Goal: Task Accomplishment & Management: Manage account settings

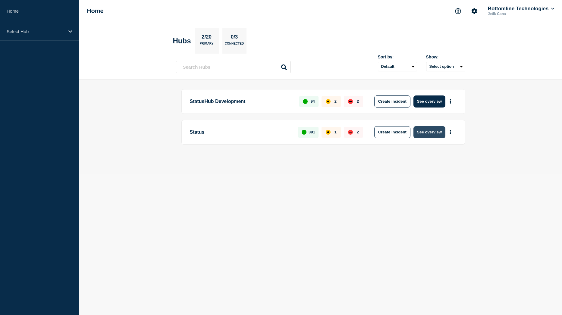
click at [430, 133] on button "See overview" at bounding box center [429, 132] width 32 height 12
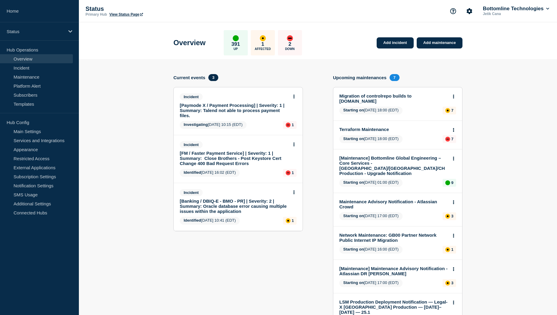
click at [240, 108] on link "[Paymode X / Payment Processing] | Severity: 1 | Summary: Talend not able to pr…" at bounding box center [234, 110] width 109 height 15
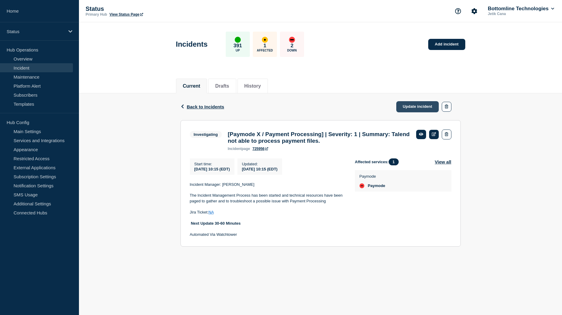
click at [415, 109] on link "Update incident" at bounding box center [417, 106] width 43 height 11
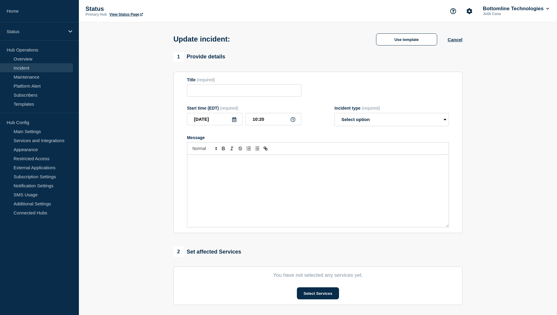
type input "[Paymode X / Payment Processing] | Severity: 1 | Summary: Talend not able to pr…"
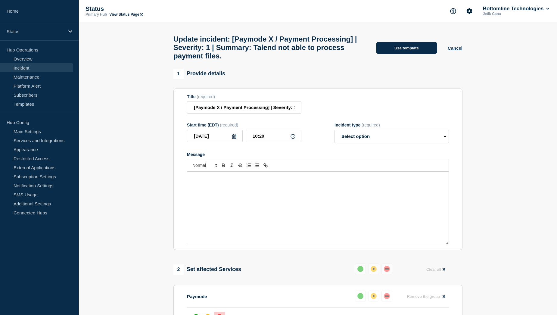
click at [400, 51] on button "Use template" at bounding box center [406, 48] width 61 height 12
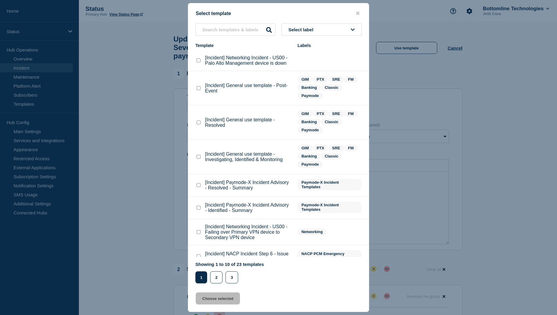
click at [198, 157] on checkbox"] "[Incident] General use template - Investigating, Identified & Monitoring checkb…" at bounding box center [199, 157] width 4 height 4
checkbox checkbox"] "true"
click at [219, 299] on button "Choose selected" at bounding box center [218, 299] width 44 height 12
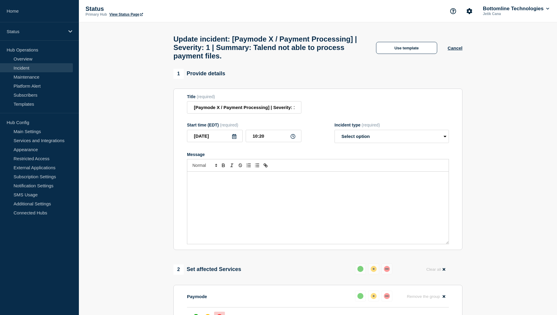
select select "investigating"
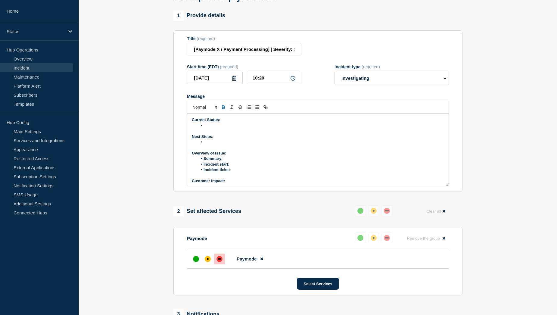
scroll to position [60, 0]
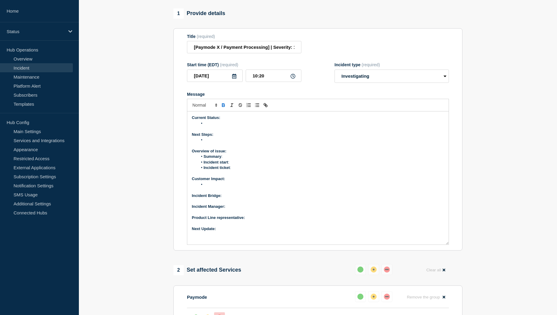
drag, startPoint x: 447, startPoint y: 185, endPoint x: 445, endPoint y: 246, distance: 60.9
click at [445, 245] on div "Current Status: Next Steps: Overview of issue: Summary : Incident start : Incid…" at bounding box center [318, 177] width 262 height 133
click at [249, 232] on p "Next Update:" at bounding box center [318, 228] width 252 height 5
click at [254, 221] on p "Product Line representative:" at bounding box center [318, 217] width 252 height 5
click at [244, 209] on p "Incident Manager:" at bounding box center [318, 206] width 252 height 5
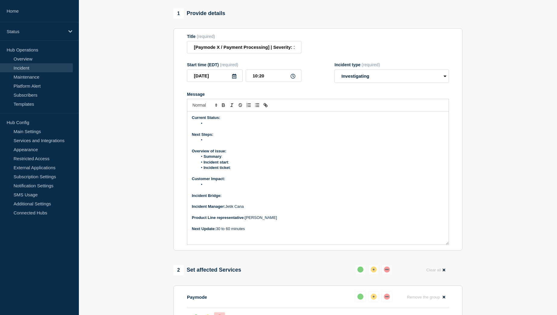
click at [234, 199] on p "Incident Bridge:" at bounding box center [318, 195] width 252 height 5
click at [233, 199] on p "Incident Bridge: ﻿" at bounding box center [318, 195] width 252 height 5
drag, startPoint x: 223, startPoint y: 200, endPoint x: 244, endPoint y: 200, distance: 20.8
click at [244, 198] on strong "Incident Bridge: Bridge Link" at bounding box center [218, 195] width 52 height 5
click at [265, 107] on icon "Toggle link" at bounding box center [266, 106] width 2 height 2
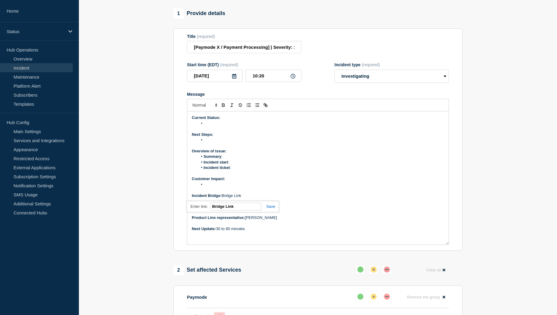
paste input "https://teams.microsoft.com/meet/2296318429434?p=xwmkvVShdDH14ehEjD"
click at [270, 209] on link at bounding box center [269, 206] width 14 height 5
click at [213, 187] on li "Message" at bounding box center [321, 184] width 247 height 5
click at [241, 171] on li "Incident ticket :" at bounding box center [321, 167] width 247 height 5
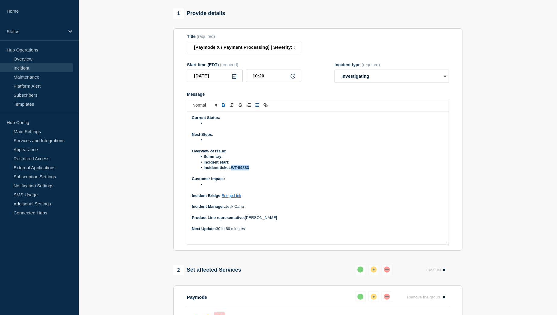
drag, startPoint x: 252, startPoint y: 173, endPoint x: 234, endPoint y: 173, distance: 18.1
click at [234, 171] on li "Incident ticket : WT-59883" at bounding box center [321, 167] width 247 height 5
click at [224, 107] on icon "Toggle bold text" at bounding box center [223, 106] width 2 height 2
click at [253, 171] on li "Incident ticket : WT-59883" at bounding box center [321, 167] width 247 height 5
drag, startPoint x: 251, startPoint y: 172, endPoint x: 233, endPoint y: 173, distance: 18.7
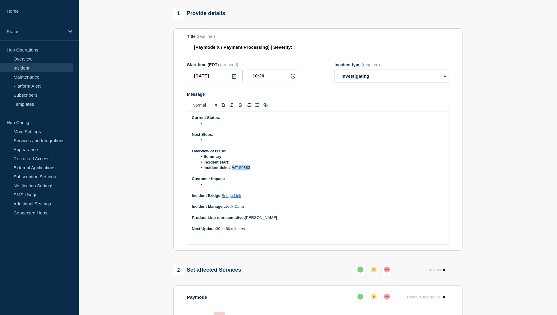
click at [233, 171] on li "Incident ticket : WT-59883" at bounding box center [321, 167] width 247 height 5
click at [266, 107] on icon "Toggle link" at bounding box center [266, 106] width 2 height 2
paste input "https://jira.bottomline.tech/browse/"
type input "https://jira.bottomline.tech/browse/WT-59883"
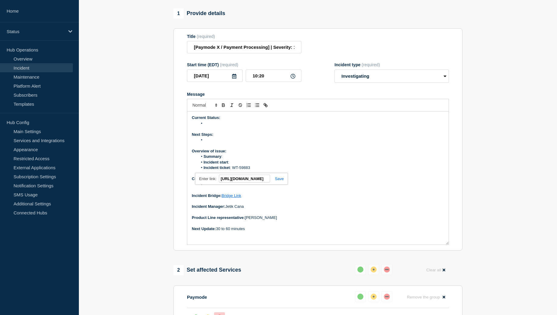
scroll to position [0, 0]
click at [284, 181] on link at bounding box center [277, 179] width 14 height 5
click at [243, 165] on li "Incident start :" at bounding box center [321, 162] width 247 height 5
drag, startPoint x: 231, startPoint y: 167, endPoint x: 254, endPoint y: 166, distance: 23.2
click at [254, 165] on li "Incident start : 9:00 AM EST" at bounding box center [321, 162] width 247 height 5
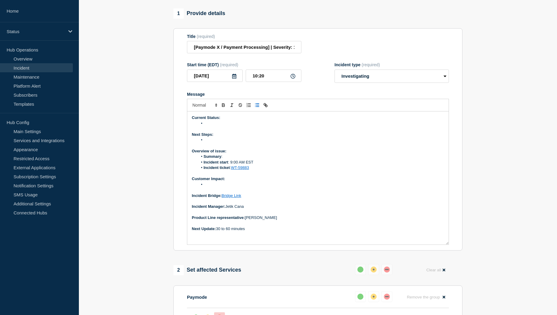
click at [234, 159] on li "Summary :" at bounding box center [321, 156] width 247 height 5
click at [212, 126] on li "Message" at bounding box center [321, 123] width 247 height 5
click at [217, 126] on li "Message" at bounding box center [321, 123] width 247 height 5
click at [280, 126] on li "Files are inconsistently routed between PR2 (expected) and DR2 (unexpected)." at bounding box center [321, 123] width 247 height 5
click at [341, 126] on li "Files are inconsistently routed between PR2 environment (expected) and DR2 (une…" at bounding box center [321, 123] width 247 height 5
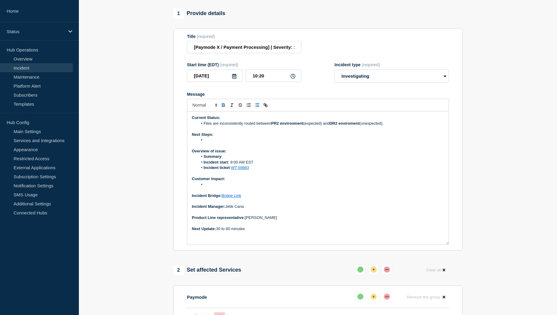
click at [388, 126] on li "Files are inconsistently routed between PR2 environment (expected) and DR2 envi…" at bounding box center [321, 123] width 247 height 5
drag, startPoint x: 392, startPoint y: 128, endPoint x: 203, endPoint y: 128, distance: 188.3
click at [203, 126] on li "Files are inconsistently routed between PR2 environment (expected) and DR2 envi…" at bounding box center [321, 123] width 247 height 5
click at [390, 126] on li "Files are inconsistently routed between PR2 environment (expected) and DR2 envi…" at bounding box center [321, 123] width 247 height 5
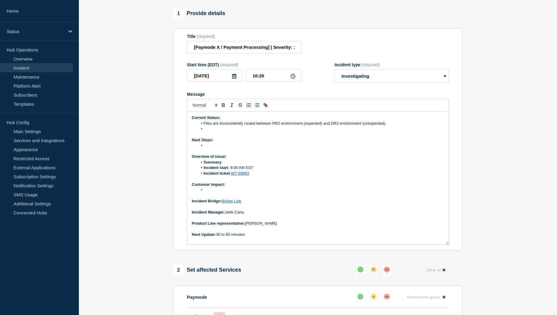
click at [212, 132] on li "Message" at bounding box center [321, 128] width 247 height 5
click at [290, 131] on strong "DR2" at bounding box center [286, 129] width 8 height 5
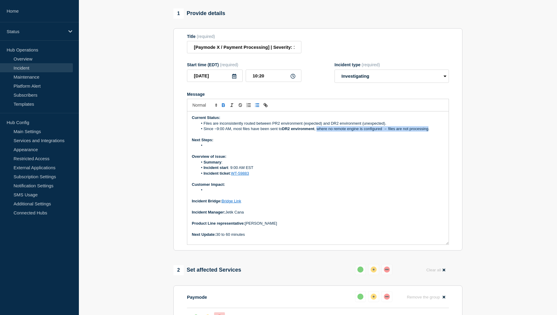
drag, startPoint x: 318, startPoint y: 133, endPoint x: 430, endPoint y: 133, distance: 112.4
click at [430, 132] on li "Since ~9:00 AM, most files have been sent to DR2 environment , where no remote …" at bounding box center [321, 128] width 247 height 5
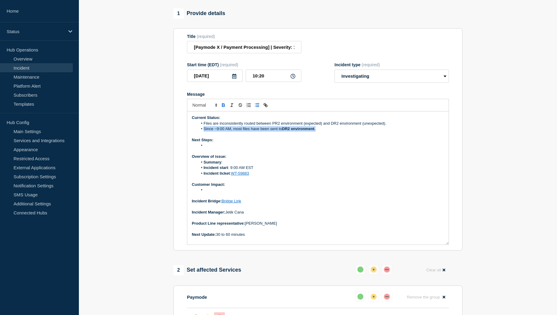
drag, startPoint x: 318, startPoint y: 133, endPoint x: 204, endPoint y: 134, distance: 113.6
click at [204, 132] on li "Since ~9:00 AM, most files have been sent to DR2 environment ." at bounding box center [321, 128] width 247 height 5
click at [321, 132] on li "Since ~9:00 AM, most files have been sent to DR2 environment." at bounding box center [321, 128] width 247 height 5
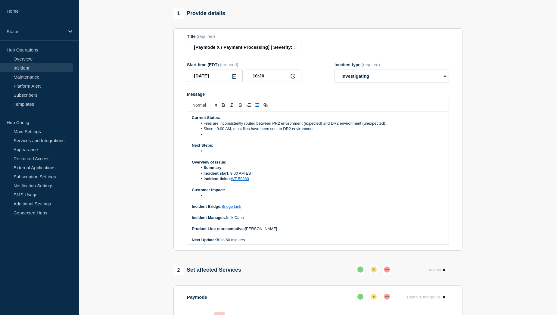
click at [212, 137] on li "Message" at bounding box center [321, 134] width 247 height 5
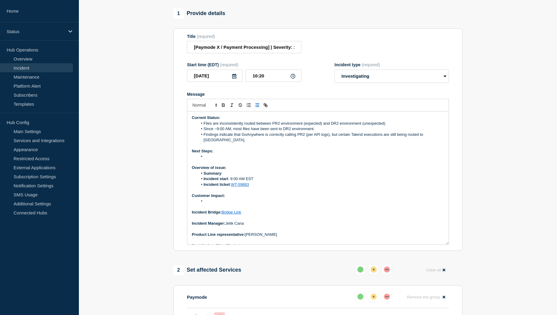
click at [305, 139] on li "Findings indicate that GoAnywhere is correctly calling PR2 (per API logs), but …" at bounding box center [321, 137] width 247 height 11
click at [227, 143] on li "Findings indicate that GoAnywhere is correctly calling PR2 environment (per API…" at bounding box center [321, 137] width 247 height 11
click at [256, 143] on li "Findings indicate that GoAnywhere is correctly calling PR2 environment (per API…" at bounding box center [321, 137] width 247 height 11
click at [213, 159] on li "Message" at bounding box center [321, 156] width 247 height 5
drag, startPoint x: 204, startPoint y: 160, endPoint x: 262, endPoint y: 161, distance: 57.9
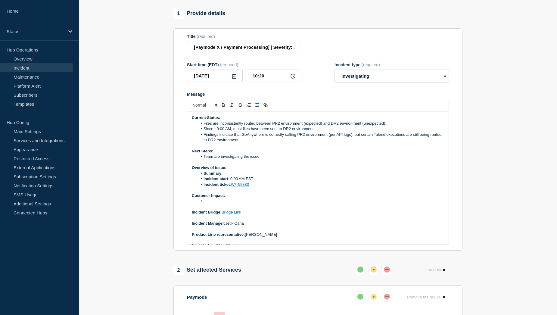
click at [262, 159] on li "Team are investigating the issue" at bounding box center [321, 156] width 247 height 5
copy li "Team are investigating the issue"
click at [268, 164] on p "Message" at bounding box center [318, 162] width 252 height 5
drag, startPoint x: 261, startPoint y: 161, endPoint x: 205, endPoint y: 161, distance: 56.3
click at [205, 159] on li "Team are investigating the issue" at bounding box center [321, 156] width 247 height 5
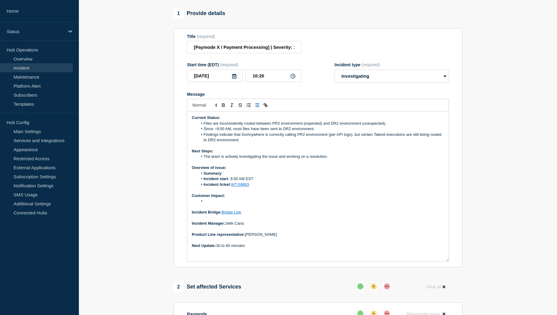
drag, startPoint x: 448, startPoint y: 246, endPoint x: 448, endPoint y: 263, distance: 16.9
click at [448, 262] on div "Current Status: Files are inconsistently routed between PR2 environment (expect…" at bounding box center [318, 186] width 262 height 150
click at [212, 204] on li "Message" at bounding box center [321, 201] width 247 height 5
click at [216, 203] on li "Message" at bounding box center [321, 201] width 247 height 5
click at [212, 204] on li "49" at bounding box center [321, 201] width 247 height 5
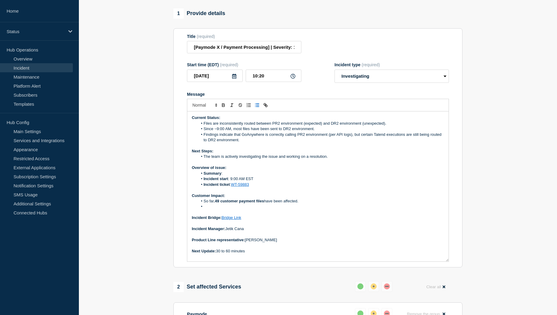
click at [212, 209] on li "Message" at bounding box center [321, 206] width 247 height 5
click at [413, 209] on li "Impact is limited to customers whose files are processed through Talend , our 3…" at bounding box center [321, 206] width 247 height 5
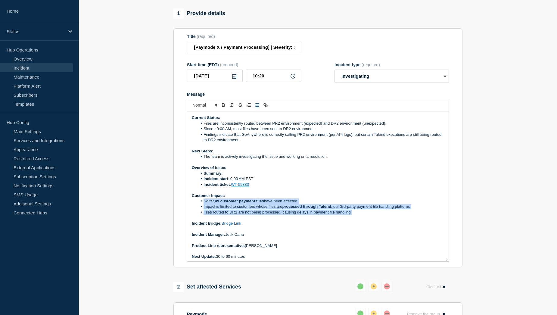
drag, startPoint x: 204, startPoint y: 205, endPoint x: 353, endPoint y: 215, distance: 149.7
click at [353, 215] on ol "So far, 49 customer payment files have been affected. Impact is limited to cust…" at bounding box center [318, 207] width 252 height 17
click at [238, 215] on li "Files routed to DR2 are not being processed, causing delays in payment file han…" at bounding box center [321, 212] width 247 height 5
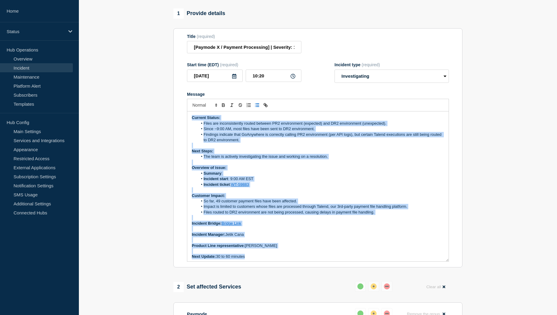
scroll to position [2, 0]
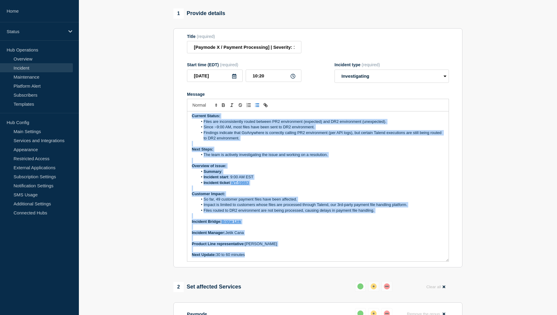
drag, startPoint x: 191, startPoint y: 122, endPoint x: 279, endPoint y: 263, distance: 166.7
click at [279, 262] on div "Current Status: Files are inconsistently routed between PR2 environment (expect…" at bounding box center [318, 186] width 262 height 150
copy div "Current Status: Files are inconsistently routed between PR2 environment (expect…"
click at [318, 141] on li "Findings indicate that GoAnywhere is correctly calling PR2 environment (per API…" at bounding box center [321, 135] width 247 height 11
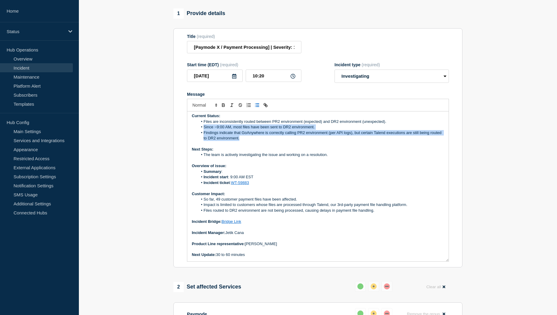
drag, startPoint x: 204, startPoint y: 131, endPoint x: 255, endPoint y: 140, distance: 51.7
click at [255, 140] on ol "Files are inconsistently routed between PR2 environment (expected) and DR2 envi…" at bounding box center [318, 130] width 252 height 22
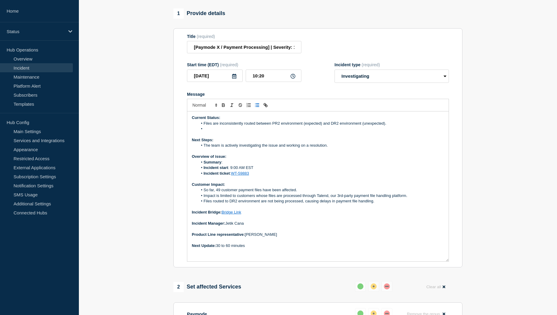
scroll to position [0, 0]
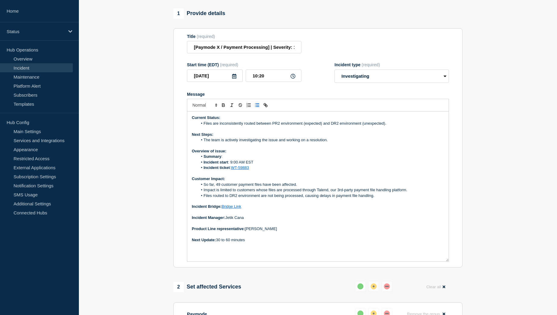
click at [389, 126] on li "Files are inconsistently routed between PR2 environment (expected) and DR2 envi…" at bounding box center [321, 123] width 247 height 5
drag, startPoint x: 387, startPoint y: 128, endPoint x: 204, endPoint y: 127, distance: 183.8
click at [204, 126] on li "Files are inconsistently routed between PR2 environment (expected) and DR2 envi…" at bounding box center [321, 123] width 247 height 5
click at [307, 126] on li "Since around 9:00 AM today, files have been directed to DR instead of PR." at bounding box center [321, 123] width 247 height 5
click at [356, 126] on li "Since around 9:00 AM today, files have been directed to DR environemnt instead …" at bounding box center [321, 123] width 247 height 5
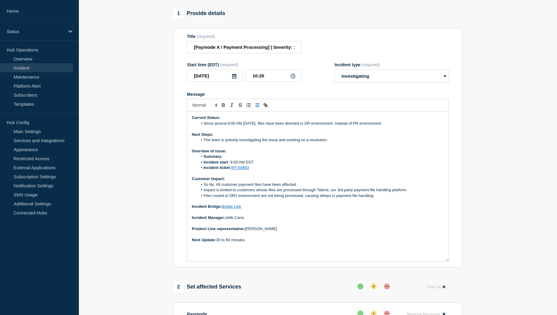
click at [376, 199] on li "Files routed to DR2 environment are not being processed, causing delays in paym…" at bounding box center [321, 195] width 247 height 5
click at [301, 193] on li "Impact is limited to customers whose files are processed through Talend, our 3r…" at bounding box center [321, 189] width 247 height 5
click at [300, 187] on li "So far, 49 customer payment files have been affected." at bounding box center [321, 184] width 247 height 5
click at [238, 199] on li "Files routed to DR2 environment are not being processed, causing delays in paym…" at bounding box center [321, 195] width 247 height 5
click at [302, 187] on li "So far, 49 customer payment files have been affected." at bounding box center [321, 184] width 247 height 5
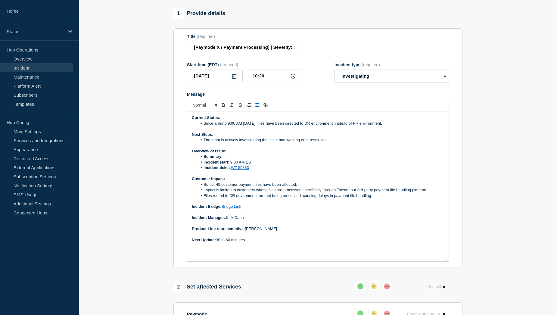
click at [204, 187] on li "So far, 49 customer payment files have been affected." at bounding box center [321, 184] width 247 height 5
click at [385, 187] on li "The issue only affects Talend-processed files, s o far, 49 customer payment fil…" at bounding box center [321, 184] width 247 height 5
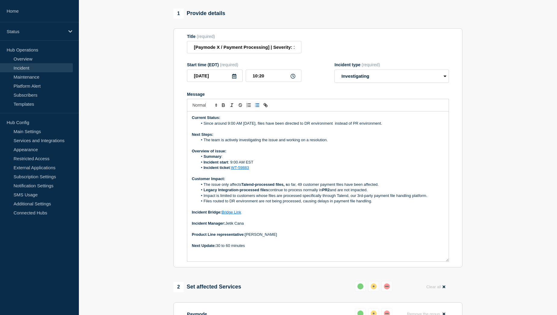
drag, startPoint x: 204, startPoint y: 188, endPoint x: 372, endPoint y: 194, distance: 167.9
click at [372, 194] on ol "The issue only affects Talend-processed files, s o far, 49 customer payment fil…" at bounding box center [318, 193] width 252 height 22
click at [328, 193] on li "Legacy Integration-processed files continue to process normally in PR2 and are …" at bounding box center [321, 189] width 247 height 5
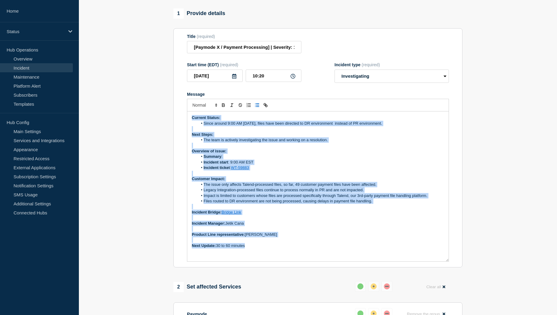
drag, startPoint x: 192, startPoint y: 121, endPoint x: 257, endPoint y: 251, distance: 145.8
click at [257, 251] on div "Current Status: Since around 9:00 AM today, files have been directed to DR envi…" at bounding box center [318, 186] width 262 height 150
copy div "Current Status: Since around 9:00 AM today, files have been directed to DR envi…"
click at [305, 165] on li "Incident start : 9:00 AM EST" at bounding box center [321, 162] width 247 height 5
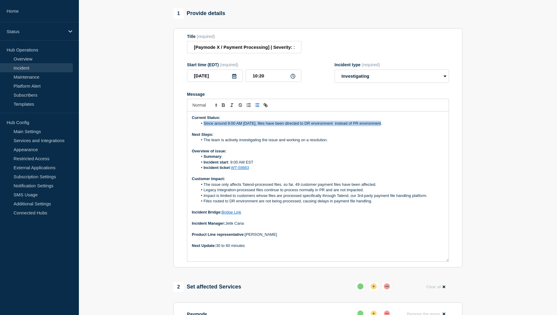
drag, startPoint x: 382, startPoint y: 128, endPoint x: 204, endPoint y: 130, distance: 178.4
click at [204, 126] on li "Since around 9:00 AM today, files have been directed to DR environment instead …" at bounding box center [321, 123] width 247 height 5
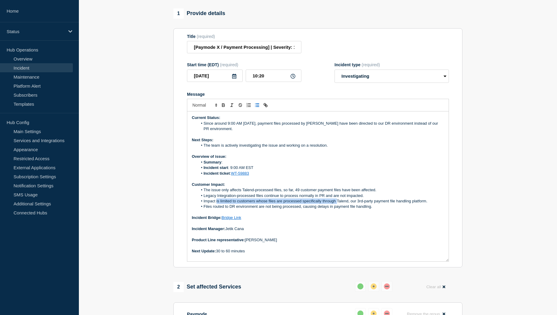
drag, startPoint x: 337, startPoint y: 205, endPoint x: 217, endPoint y: 205, distance: 120.5
click at [217, 204] on li "Impact is limited to customers whose files are processed specifically through T…" at bounding box center [321, 201] width 247 height 5
click at [297, 204] on li "Impact is limited to customers whose files are processed specifically through T…" at bounding box center [321, 201] width 247 height 5
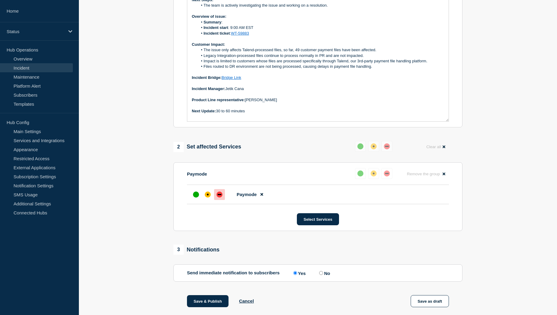
scroll to position [211, 0]
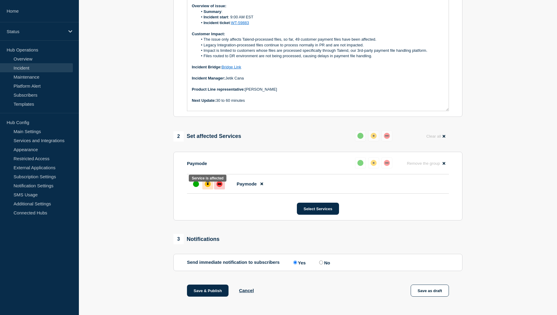
click at [207, 187] on div "affected" at bounding box center [208, 184] width 6 height 6
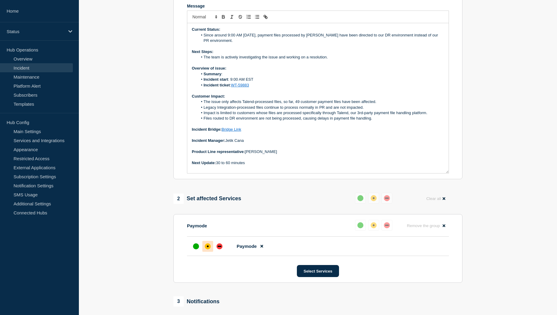
scroll to position [121, 0]
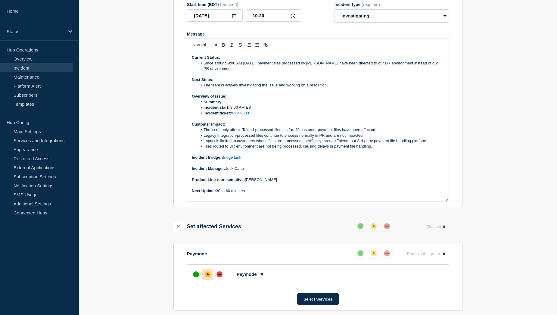
click at [233, 105] on li "Summary :" at bounding box center [321, 101] width 247 height 5
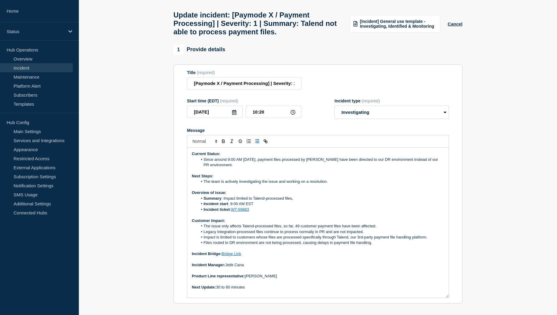
scroll to position [0, 0]
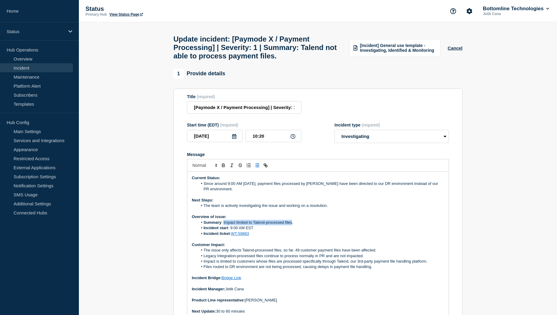
drag, startPoint x: 293, startPoint y: 227, endPoint x: 224, endPoint y: 226, distance: 69.0
click at [224, 225] on li "Summary : Impact limited to Talend-processed files," at bounding box center [321, 222] width 247 height 5
click at [265, 225] on li "Summary : Talend file routing issue: jobs misdirected to DR2,," at bounding box center [321, 222] width 247 height 5
click at [310, 225] on li "Summary : Talend file routing issue, jobs misdirected to DR2,," at bounding box center [321, 222] width 247 height 5
drag, startPoint x: 380, startPoint y: 227, endPoint x: 224, endPoint y: 228, distance: 156.4
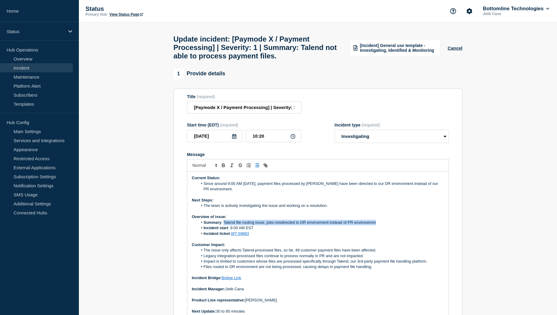
click at [224, 225] on li "Summary : Talend file routing issue, jobs misdirected to DR environment instead…" at bounding box center [321, 222] width 247 height 5
copy li "Talend file routing issue, jobs misdirected to DR environment instead of PR env…"
click at [322, 225] on li "Summary : Talend file routing issue, jobs misdirected to DR environment instead…" at bounding box center [321, 222] width 247 height 5
drag, startPoint x: 377, startPoint y: 226, endPoint x: 224, endPoint y: 225, distance: 152.8
click at [224, 225] on li "Summary : Talend file routing issue, jobs misdirected to DR environment instead…" at bounding box center [321, 222] width 247 height 5
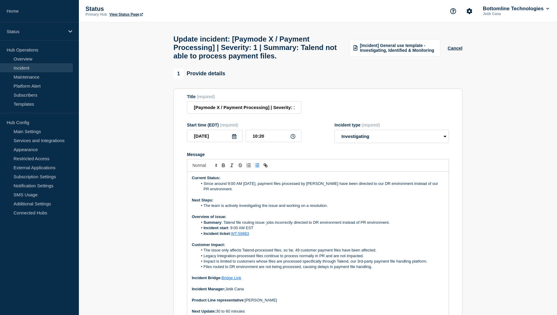
click at [266, 225] on li "Summary : Talend file routing issue: jobs incorrectly directed to DR environmen…" at bounding box center [321, 222] width 247 height 5
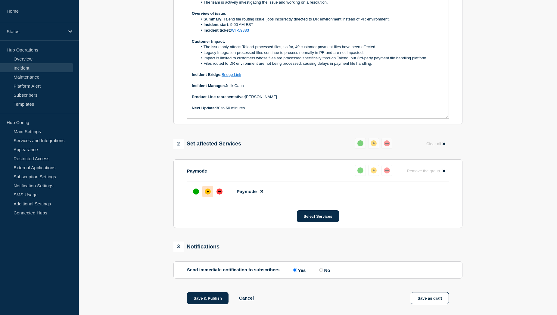
scroll to position [211, 0]
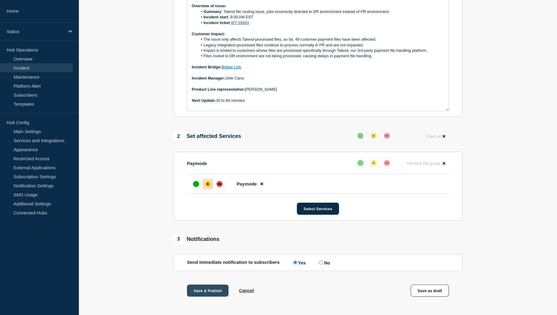
click at [195, 294] on button "Save & Publish" at bounding box center [208, 291] width 42 height 12
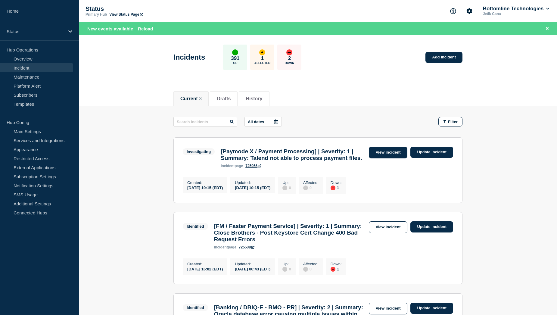
click at [384, 156] on link "View incident" at bounding box center [388, 153] width 39 height 12
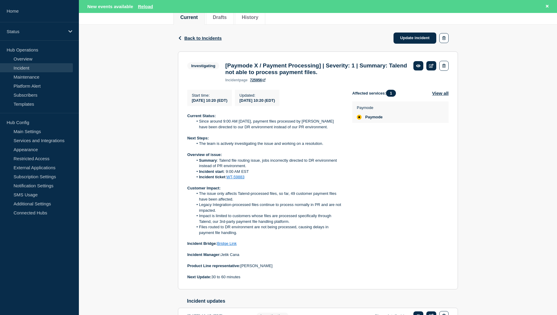
scroll to position [90, 0]
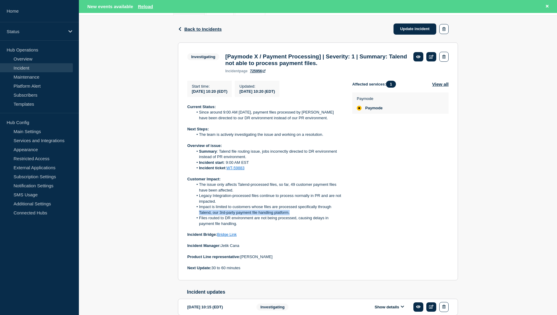
drag, startPoint x: 199, startPoint y: 215, endPoint x: 291, endPoint y: 217, distance: 91.9
click at [291, 215] on li "Impact is limited to customers whose files are processed specifically through T…" at bounding box center [268, 209] width 150 height 11
copy li "Talend, our 3rd-party payment file handling platform."
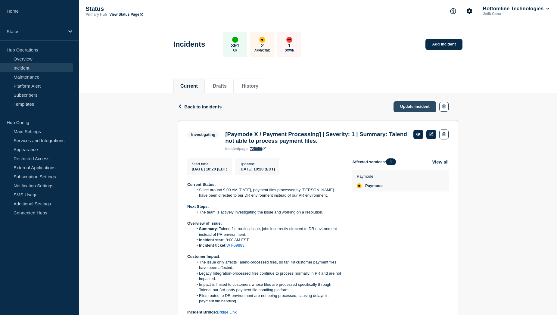
click at [411, 106] on link "Update incident" at bounding box center [415, 106] width 43 height 11
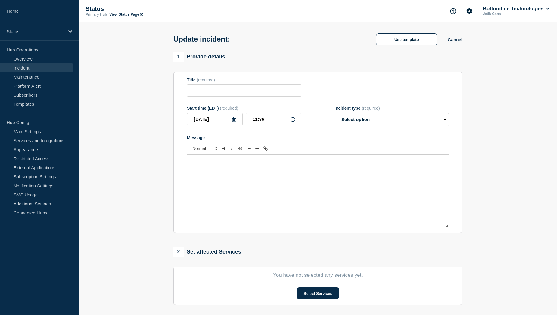
type input "[Paymode X / Payment Processing] | Severity: 1 | Summary: Talend not able to pr…"
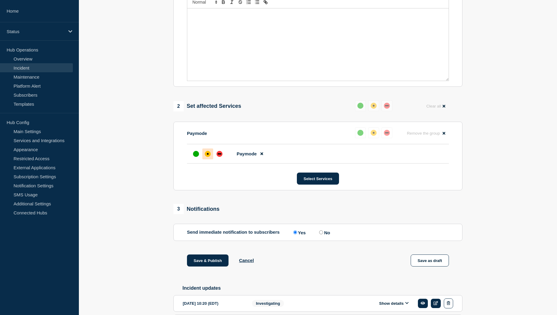
scroll to position [214, 0]
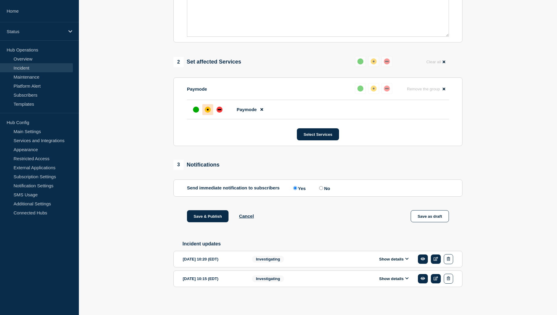
click at [392, 258] on button "Show details" at bounding box center [394, 259] width 33 height 5
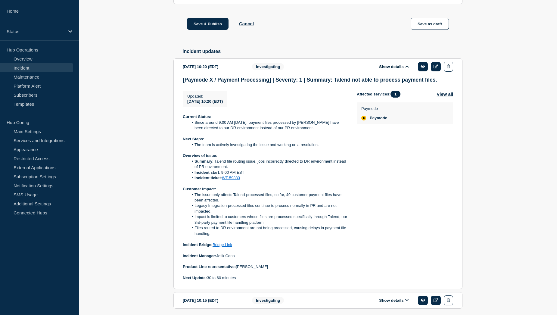
scroll to position [429, 0]
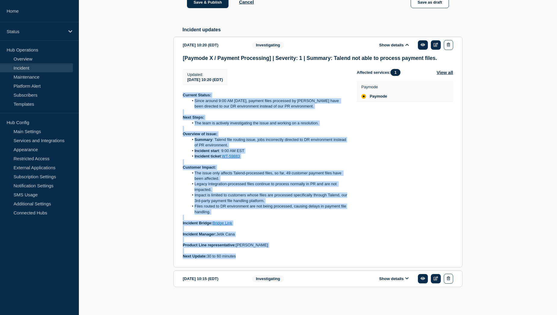
drag, startPoint x: 183, startPoint y: 95, endPoint x: 249, endPoint y: 256, distance: 173.3
click at [249, 256] on section "2025-09-30 10:20 (EDT) Show details Investigating [Paymode X / Payment Processi…" at bounding box center [318, 152] width 289 height 231
copy div "Current Status: Since around 9:00 AM today, payment files processed by Talend h…"
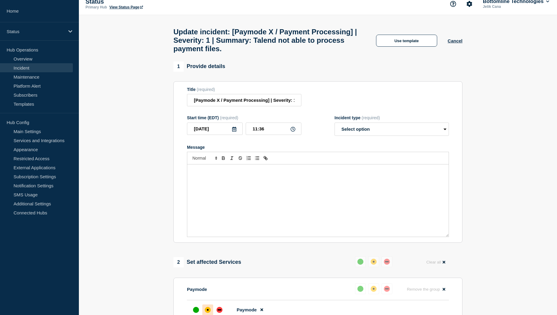
scroll to position [7, 0]
click at [222, 180] on div "Message" at bounding box center [318, 201] width 262 height 72
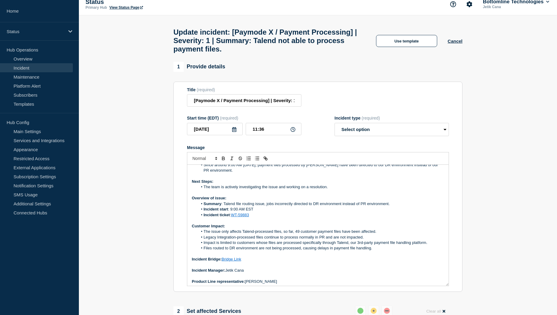
scroll to position [4, 0]
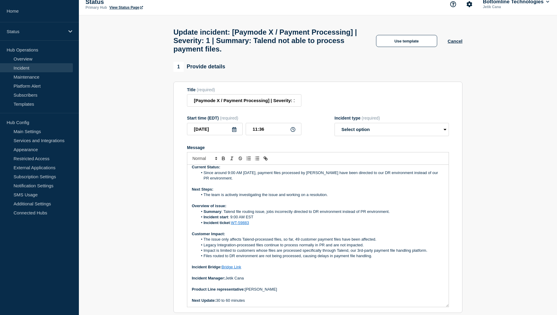
drag, startPoint x: 446, startPoint y: 240, endPoint x: 446, endPoint y: 310, distance: 69.9
click at [446, 307] on div "Current Status: Since around 9:00 AM today, payment files processed by Talend h…" at bounding box center [318, 236] width 262 height 142
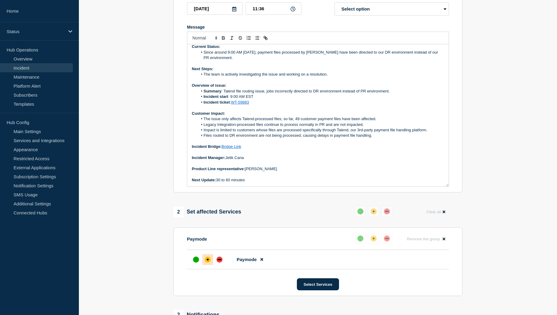
scroll to position [0, 0]
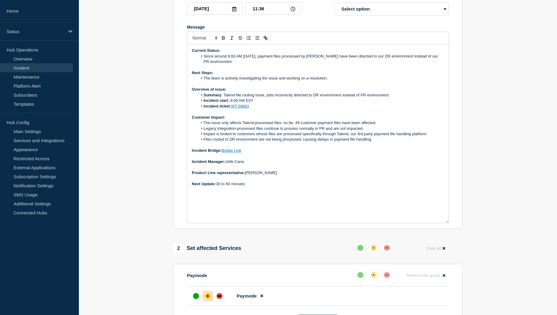
drag, startPoint x: 446, startPoint y: 190, endPoint x: 447, endPoint y: 226, distance: 36.5
click at [447, 223] on div "Current Status: Since around 9:00 AM today, payment files processed by Talend h…" at bounding box center [318, 133] width 262 height 179
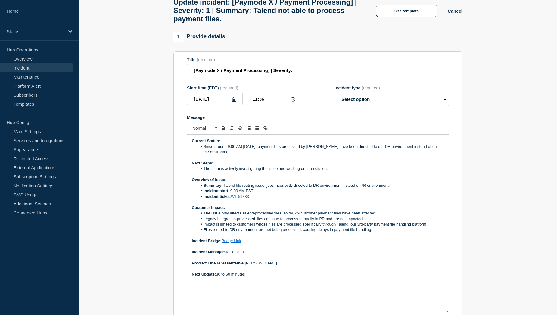
click at [228, 155] on li "Since around 9:00 AM [DATE], payment files processed by [PERSON_NAME] have been…" at bounding box center [321, 149] width 247 height 11
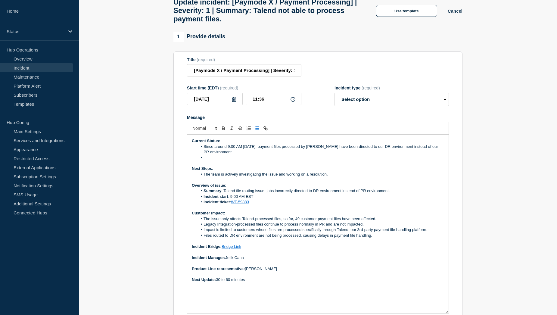
click at [215, 161] on li "Message" at bounding box center [321, 157] width 247 height 5
paste div "Message"
click at [259, 161] on li "A Talend support case is open; investigation ongoing." at bounding box center [321, 157] width 247 height 5
click at [302, 161] on li "A Talend support case is open, investigation ongoing." at bounding box center [321, 157] width 247 height 5
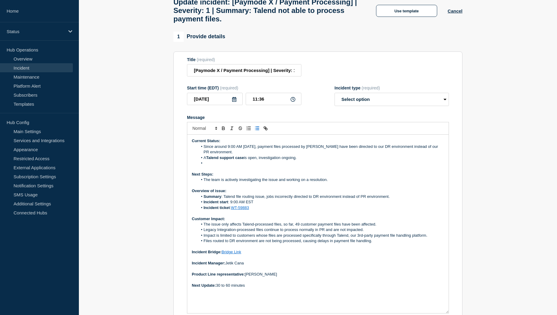
click at [221, 166] on li "Message" at bounding box center [321, 163] width 247 height 5
click at [238, 166] on li "Efforts to block DR2 (by renaming or reordering it) have not solved the issue —…" at bounding box center [321, 163] width 247 height 5
click at [362, 166] on li "Efforts to block DR environment (by renaming or reordering it) have not solved …" at bounding box center [321, 163] width 247 height 5
click at [426, 166] on li "Efforts to block DR environment (by renaming or reordering it) have not solved …" at bounding box center [321, 163] width 247 height 5
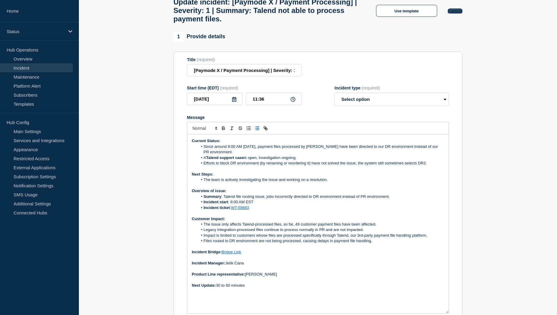
click at [456, 14] on button "Cancel" at bounding box center [455, 10] width 15 height 5
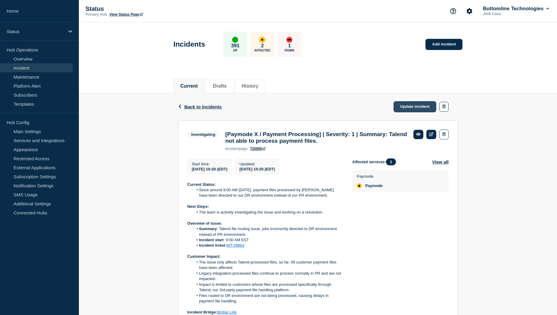
click at [408, 106] on link "Update incident" at bounding box center [415, 106] width 43 height 11
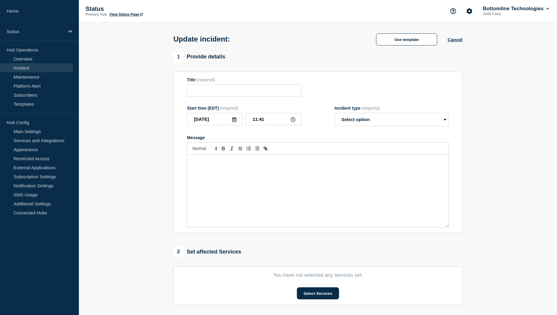
type input "[Paymode X / Payment Processing] | Severity: 1 | Summary: Talend not able to pr…"
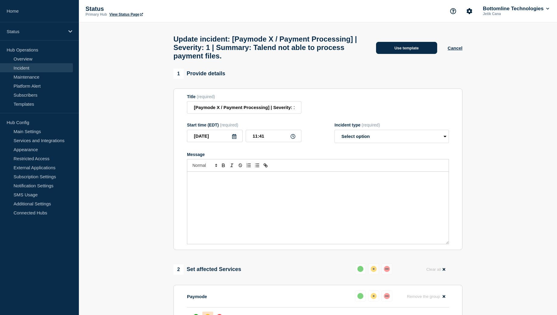
click at [410, 52] on button "Use template" at bounding box center [406, 48] width 61 height 12
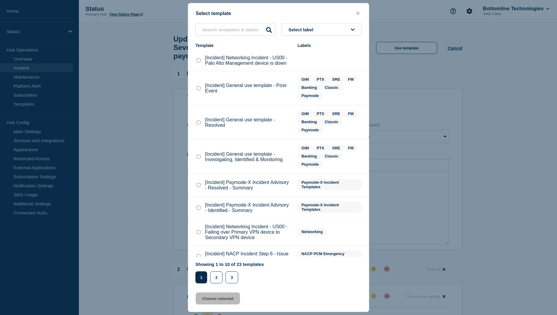
click at [198, 124] on checkbox"] "[Incident] General use template - Resolved checkbox" at bounding box center [199, 123] width 4 height 4
checkbox checkbox"] "true"
click at [205, 299] on button "Choose selected" at bounding box center [218, 299] width 44 height 12
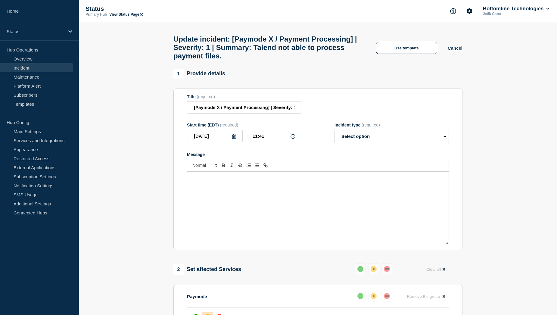
select select "resolved"
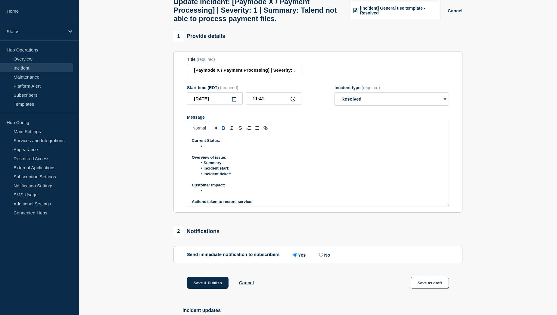
scroll to position [110, 0]
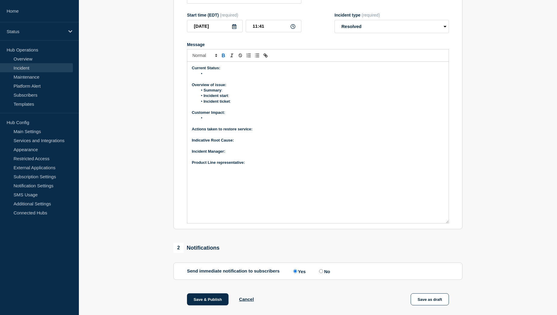
drag, startPoint x: 447, startPoint y: 137, endPoint x: 440, endPoint y: 226, distance: 89.5
click at [440, 223] on div "Current Status: Overview of issue: Summary : Incident start : Incident ticket :…" at bounding box center [318, 142] width 262 height 161
click at [234, 77] on li "Message" at bounding box center [321, 73] width 247 height 5
paste div "Message"
click at [215, 76] on strong "5:35 PM EST" at bounding box center [225, 73] width 24 height 5
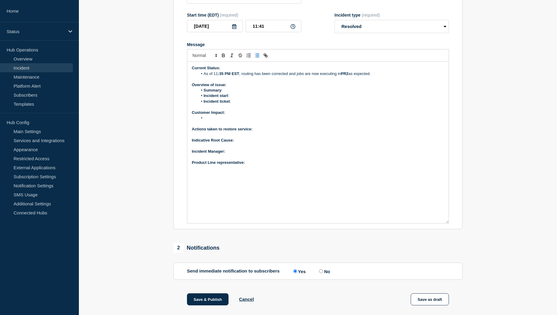
click at [226, 76] on strong ":35 PM EST" at bounding box center [228, 73] width 21 height 5
click at [350, 77] on li "As of 11 :35 AM EST , routing has been corrected and jobs are now executing in …" at bounding box center [321, 73] width 247 height 5
drag, startPoint x: 412, startPoint y: 79, endPoint x: 204, endPoint y: 80, distance: 208.2
click at [204, 77] on li "As of 11 :35 AM EST , routing has been corrected and jobs are now executing in …" at bounding box center [321, 73] width 247 height 5
click at [409, 77] on li "As of 11:35 AM EST, routing has been corrected and jobs are now executing in Pr…" at bounding box center [321, 73] width 247 height 5
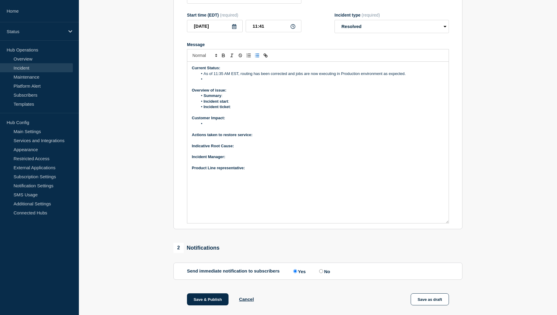
click at [228, 82] on li "Message" at bounding box center [321, 79] width 247 height 5
click at [239, 82] on li "Impacted files (~87) are in the process of being replayed" at bounding box center [321, 79] width 247 height 5
click at [296, 82] on li "Impacted files are in the process of being replayed" at bounding box center [321, 79] width 247 height 5
drag, startPoint x: 294, startPoint y: 84, endPoint x: 203, endPoint y: 86, distance: 91.0
click at [203, 82] on li "Impacted files are in the process of being replayed." at bounding box center [321, 79] width 247 height 5
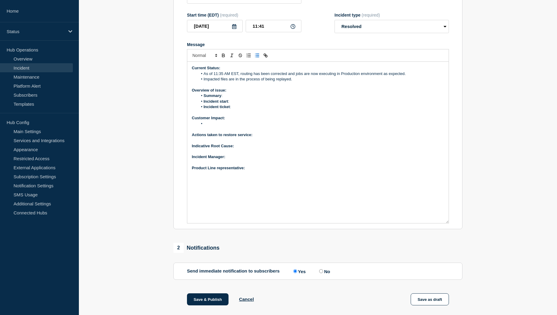
click at [298, 82] on li "Impacted files are in the process of being replayed." at bounding box center [321, 79] width 247 height 5
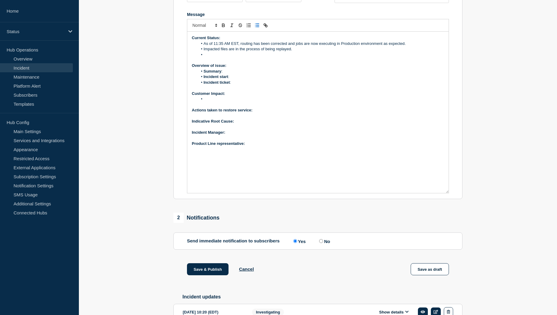
scroll to position [199, 0]
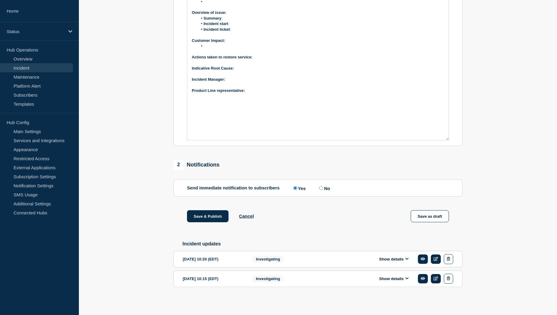
click at [390, 263] on div "Show details" at bounding box center [395, 259] width 115 height 10
click at [390, 260] on button "Show details" at bounding box center [394, 259] width 33 height 5
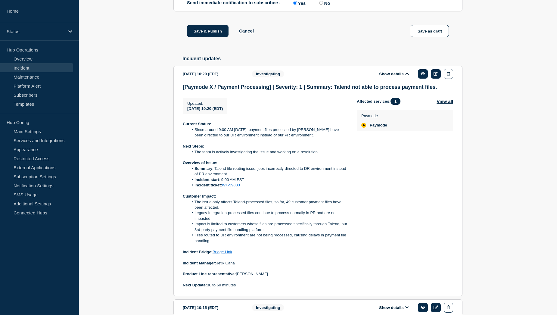
scroll to position [414, 0]
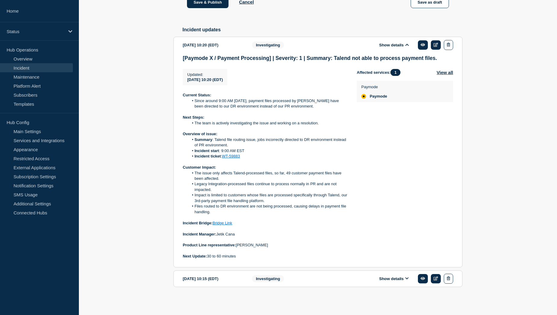
drag, startPoint x: 274, startPoint y: 245, endPoint x: 238, endPoint y: 245, distance: 35.6
click at [238, 245] on p "Product Line representative: Jonathan Burnham" at bounding box center [265, 245] width 165 height 5
copy p "[PERSON_NAME]"
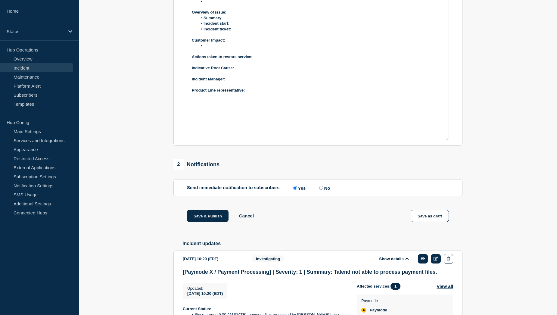
scroll to position [143, 0]
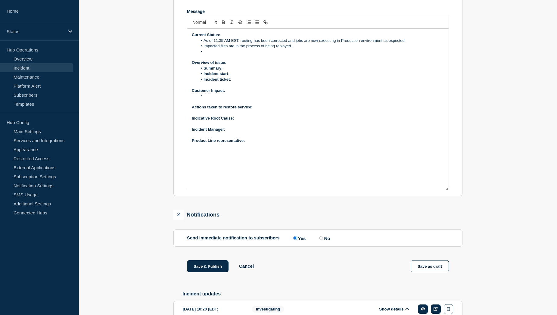
click at [253, 143] on p "Product Line representative:" at bounding box center [318, 140] width 252 height 5
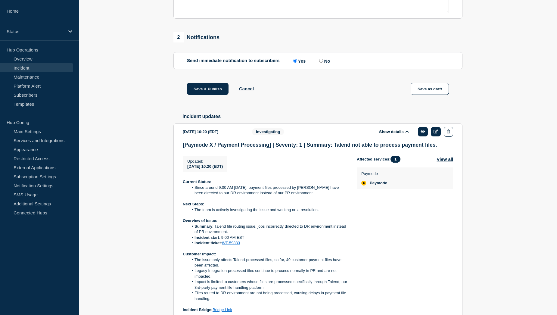
scroll to position [384, 0]
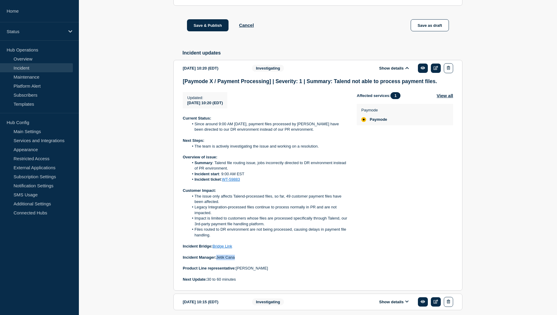
drag, startPoint x: 237, startPoint y: 265, endPoint x: 218, endPoint y: 266, distance: 19.6
click at [218, 260] on p "Incident Manager: Jetik Cana" at bounding box center [265, 257] width 165 height 5
copy p "Jetik Cana"
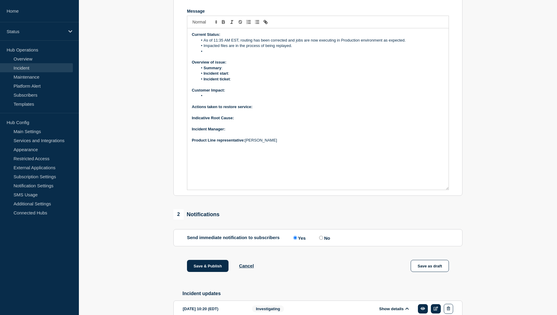
scroll to position [143, 0]
click at [238, 132] on p "﻿Incident Manager:" at bounding box center [318, 129] width 252 height 5
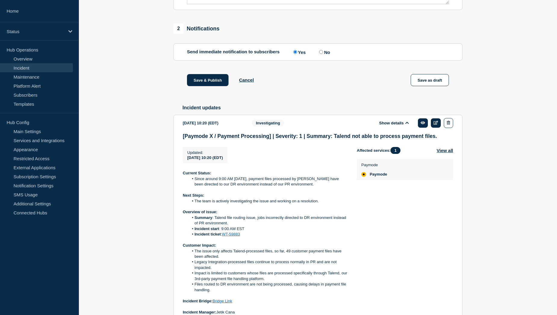
scroll to position [384, 0]
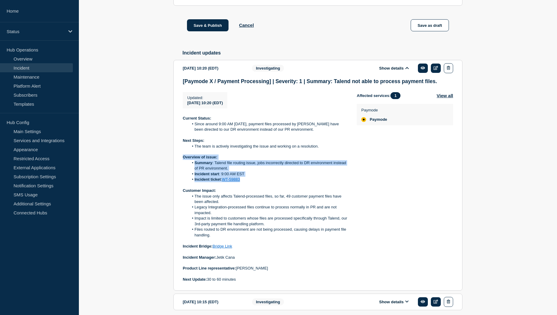
drag, startPoint x: 244, startPoint y: 187, endPoint x: 181, endPoint y: 166, distance: 65.9
click at [181, 166] on section "2025-09-30 10:20 (EDT) Show details Investigating [Paymode X / Payment Processi…" at bounding box center [318, 175] width 289 height 231
copy div "Overview of issue: Summary : Talend file routing issue, jobs incorrectly direct…"
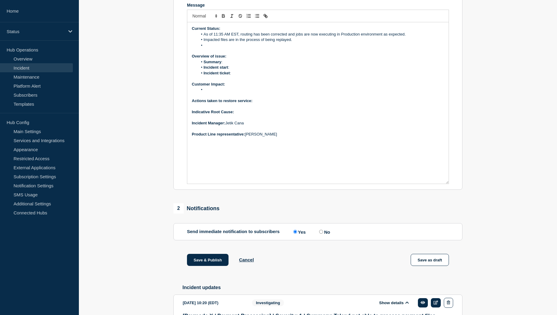
scroll to position [113, 0]
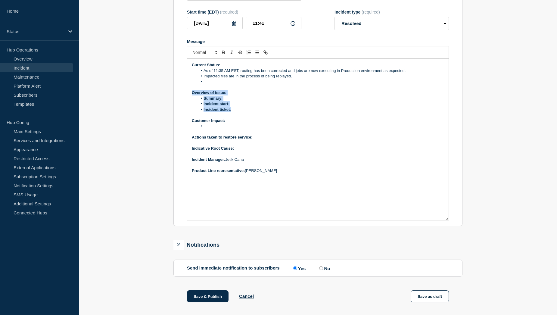
drag, startPoint x: 235, startPoint y: 115, endPoint x: 193, endPoint y: 97, distance: 45.8
click at [193, 97] on div "Current Status: As of 11:35 AM EST, routing has been corrected and jobs are now…" at bounding box center [318, 139] width 262 height 161
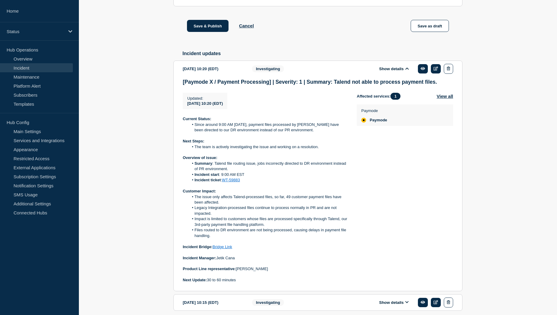
scroll to position [384, 0]
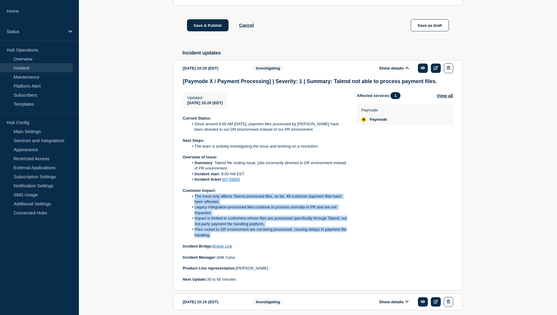
drag, startPoint x: 194, startPoint y: 203, endPoint x: 214, endPoint y: 244, distance: 45.0
click at [214, 238] on ol "The issue only affects Talend-processed files, so far, 49 customer payment file…" at bounding box center [265, 216] width 165 height 45
copy ol "The issue only affects Talend-processed files, so far, 49 customer payment file…"
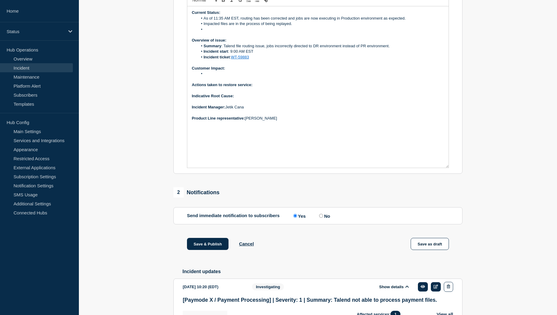
scroll to position [113, 0]
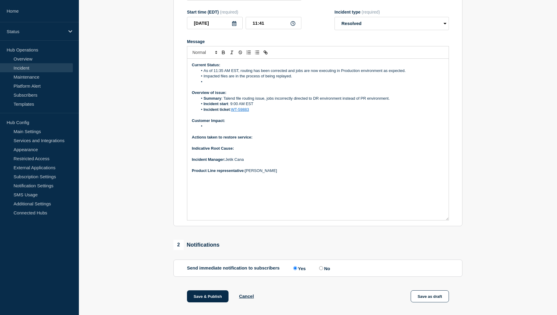
click at [209, 129] on li "Message" at bounding box center [321, 126] width 247 height 5
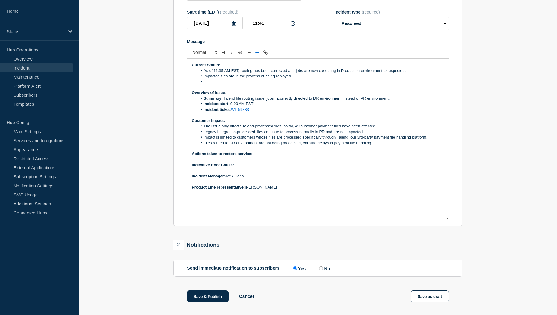
click at [261, 157] on p "Actions taken to restore service:" at bounding box center [318, 153] width 252 height 5
click at [266, 157] on p "Actions taken to restore service:" at bounding box center [318, 153] width 252 height 5
drag, startPoint x: 421, startPoint y: 159, endPoint x: 254, endPoint y: 157, distance: 167.2
click at [254, 157] on p "Actions taken to restore service: Made oonfiguration changes to ensure the jobs…" at bounding box center [318, 153] width 252 height 5
click at [276, 157] on p "Actions taken to restore service: Made oonfiguration changes to ensure the jobs…" at bounding box center [318, 153] width 252 height 5
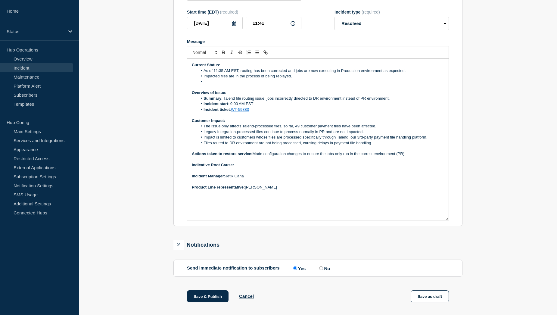
click at [241, 168] on p "Indicative Root Cause:" at bounding box center [318, 164] width 252 height 5
click at [215, 85] on li "Message" at bounding box center [321, 81] width 247 height 5
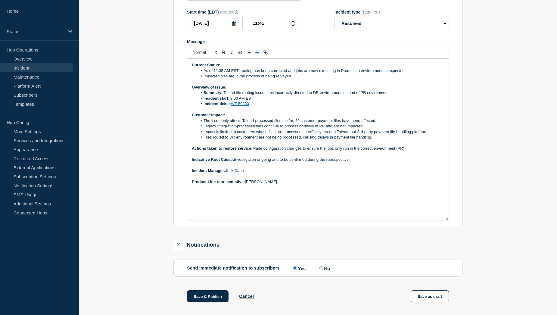
click at [297, 190] on div "Current Status: As of 11:35 AM EST, routing has been corrected and jobs are now…" at bounding box center [318, 139] width 262 height 161
drag, startPoint x: 281, startPoint y: 125, endPoint x: 378, endPoint y: 125, distance: 96.4
click at [378, 124] on li "The issue only affects Talend-processed files, so far, 49 customer payment file…" at bounding box center [321, 120] width 247 height 5
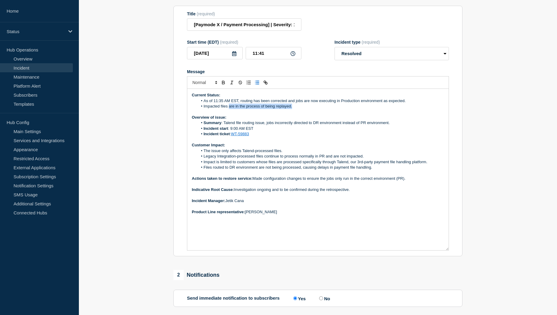
drag, startPoint x: 293, startPoint y: 110, endPoint x: 230, endPoint y: 109, distance: 63.0
click at [230, 109] on li "Impacted files are in the process of being replayed." at bounding box center [321, 106] width 247 height 5
drag, startPoint x: 203, startPoint y: 109, endPoint x: 330, endPoint y: 109, distance: 126.5
click at [330, 109] on li "Impacted files are proccesed now before there could be payment delays" at bounding box center [321, 106] width 247 height 5
copy li "Impacted files are proccesed now before there could be payment delays"
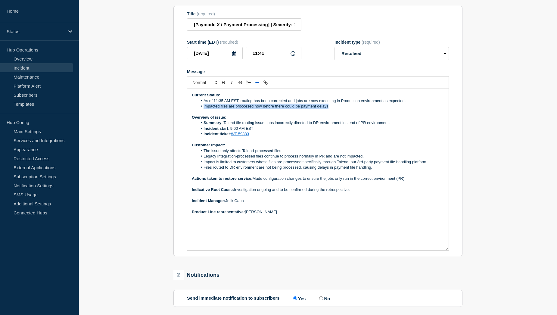
click at [334, 109] on li "Impacted files are proccesed now before there could be payment delays" at bounding box center [321, 106] width 247 height 5
drag, startPoint x: 331, startPoint y: 111, endPoint x: 203, endPoint y: 109, distance: 128.1
click at [203, 109] on li "Impacted files are proccesed now before there could be payment delays" at bounding box center [321, 106] width 247 height 5
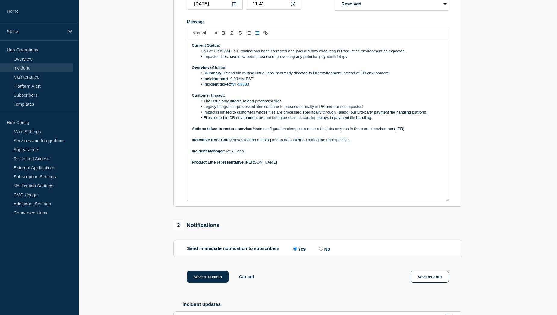
scroll to position [143, 0]
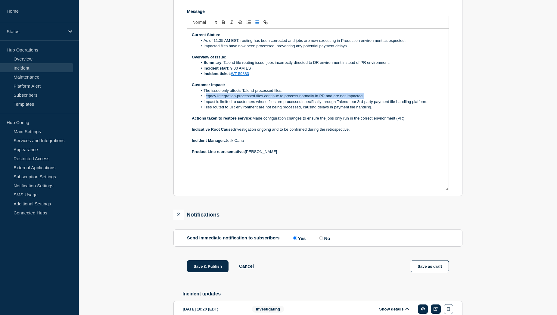
drag, startPoint x: 365, startPoint y: 99, endPoint x: 207, endPoint y: 100, distance: 158.8
click at [207, 99] on li "Legacy Integration-processed files continue to process normally in PR and are n…" at bounding box center [321, 95] width 247 height 5
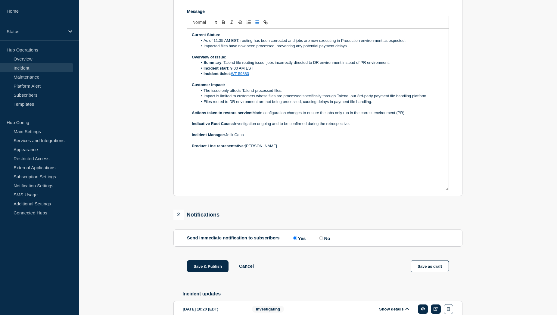
click at [204, 43] on li "As of 11:35 AM EST, routing has been corrected and jobs are now executing in Pr…" at bounding box center [321, 40] width 247 height 5
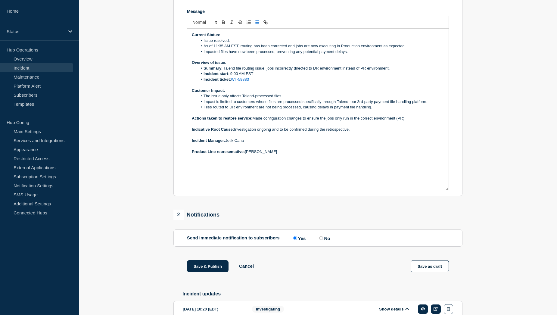
drag, startPoint x: 201, startPoint y: 271, endPoint x: 125, endPoint y: 250, distance: 79.1
click at [125, 250] on section "1 Provide details Title (required) [Paymode X / Payment Processing] | Severity:…" at bounding box center [318, 248] width 478 height 645
click at [256, 77] on li "Incident start : 9:00 AM EST" at bounding box center [321, 73] width 247 height 5
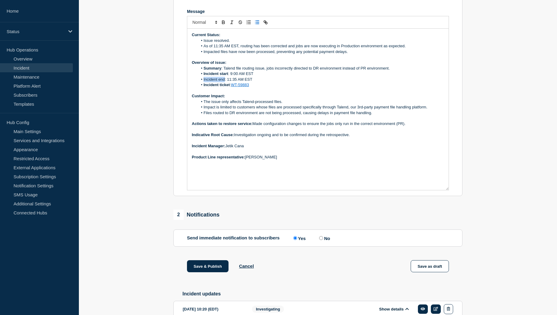
drag, startPoint x: 224, startPoint y: 83, endPoint x: 204, endPoint y: 83, distance: 20.5
click at [204, 82] on li "Incident end: 11:35 AM EST" at bounding box center [321, 79] width 247 height 5
click at [206, 98] on strong "Customer Impact:" at bounding box center [208, 96] width 33 height 5
drag, startPoint x: 200, startPoint y: 271, endPoint x: 171, endPoint y: 271, distance: 28.9
click at [171, 271] on div "1 Provide details Title (required) [Paymode X / Payment Processing] | Severity:…" at bounding box center [318, 248] width 296 height 645
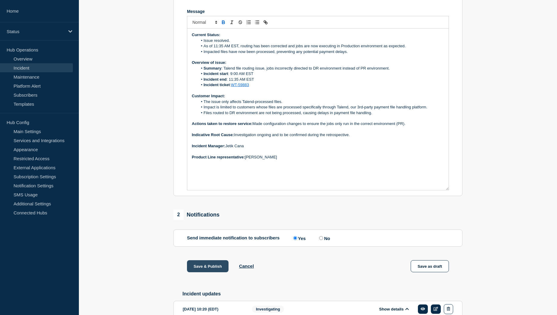
click at [201, 272] on button "Save & Publish" at bounding box center [208, 266] width 42 height 12
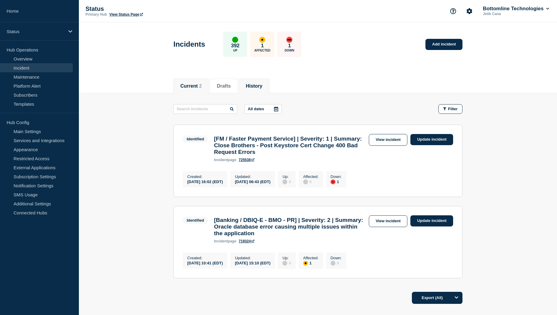
click at [257, 83] on button "History" at bounding box center [254, 85] width 17 height 5
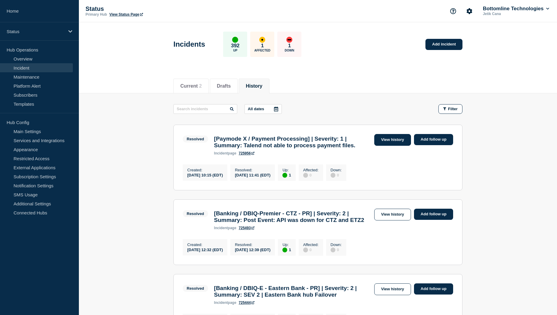
click at [390, 142] on link "View history" at bounding box center [393, 140] width 37 height 12
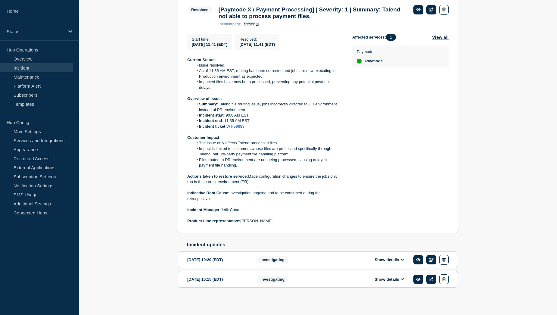
scroll to position [131, 0]
click at [389, 261] on button "Show details" at bounding box center [389, 259] width 33 height 5
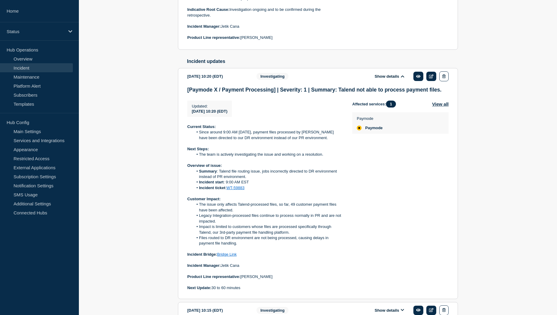
scroll to position [342, 0]
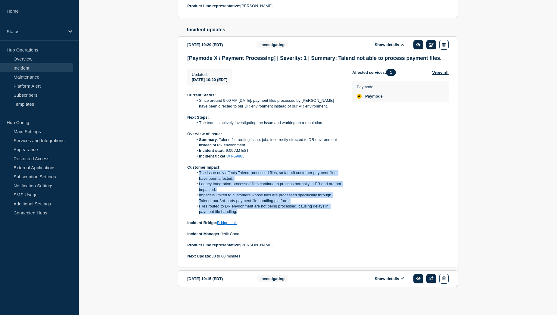
drag, startPoint x: 198, startPoint y: 177, endPoint x: 263, endPoint y: 214, distance: 75.0
click at [263, 214] on ol "The issue only affects Talend-processed files, so far, 49 customer payment file…" at bounding box center [264, 192] width 155 height 45
copy ol "The issue only affects Talend-processed files, so far, 49 customer payment file…"
